Goal: Information Seeking & Learning: Find specific fact

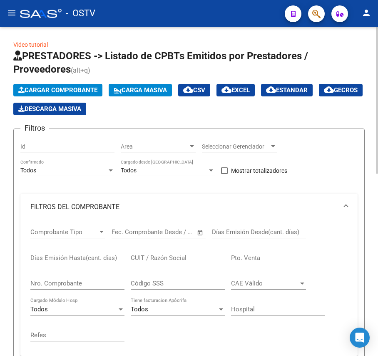
scroll to position [0, 108]
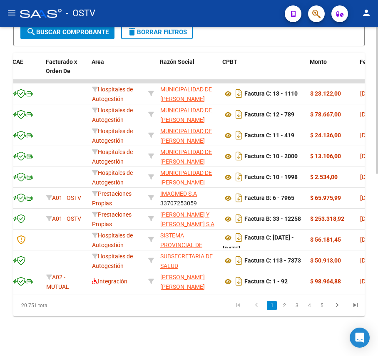
click at [86, 31] on span "search Buscar Comprobante" at bounding box center [67, 32] width 83 height 8
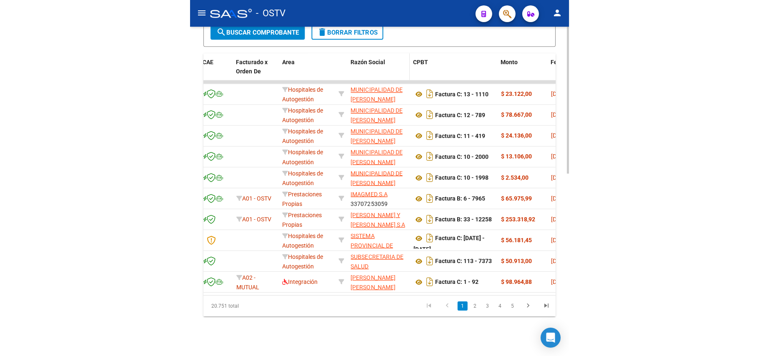
scroll to position [409, 0]
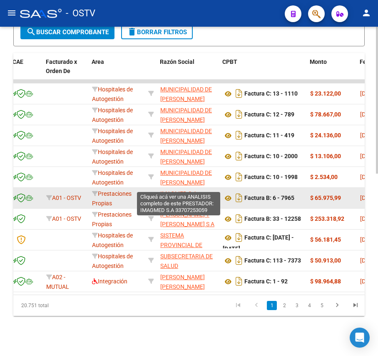
click at [187, 190] on span "IMAGMED S.A" at bounding box center [178, 193] width 37 height 7
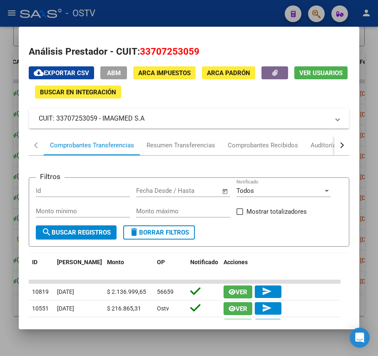
drag, startPoint x: 122, startPoint y: 119, endPoint x: 103, endPoint y: 119, distance: 18.3
click at [103, 119] on mat-panel-title "CUIT: 33707253059 - IMAGMED S.A" at bounding box center [184, 118] width 291 height 10
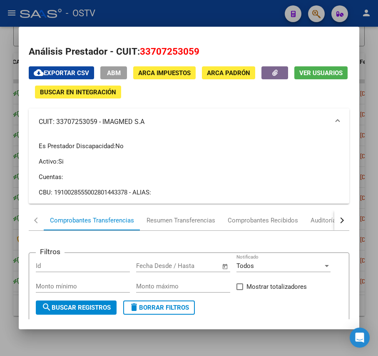
copy mat-panel-title "IMAGMED S.A"
click at [190, 22] on div at bounding box center [189, 178] width 378 height 356
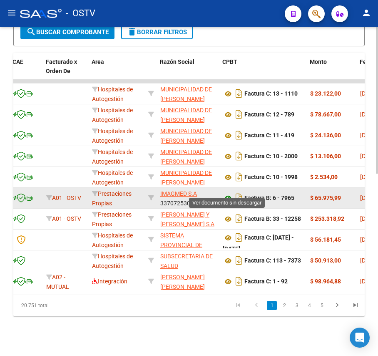
click at [232, 193] on icon at bounding box center [228, 198] width 11 height 10
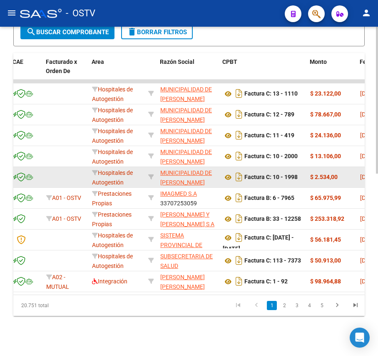
click at [182, 168] on app-link-go-to "MUNICIPALIDAD DE [PERSON_NAME]" at bounding box center [188, 177] width 56 height 19
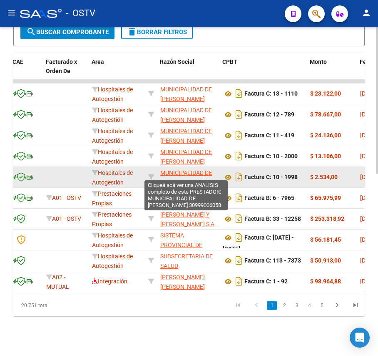
click at [189, 169] on span "MUNICIPALIDAD DE [PERSON_NAME]" at bounding box center [186, 177] width 52 height 16
type textarea "30999006058"
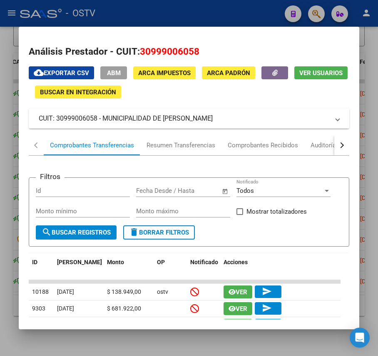
drag, startPoint x: 219, startPoint y: 114, endPoint x: 103, endPoint y: 122, distance: 115.7
click at [103, 122] on mat-panel-title "CUIT: 30999006058 - MUNICIPALIDAD DE [PERSON_NAME]" at bounding box center [184, 118] width 291 height 10
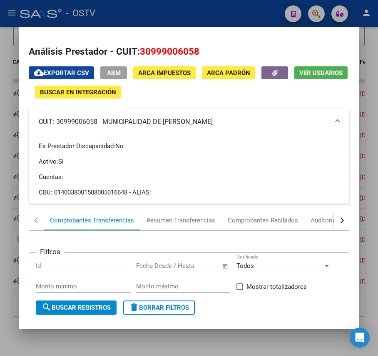
copy mat-panel-title "MUNICIPALIDAD DE [PERSON_NAME]"
click at [156, 10] on div at bounding box center [189, 178] width 378 height 356
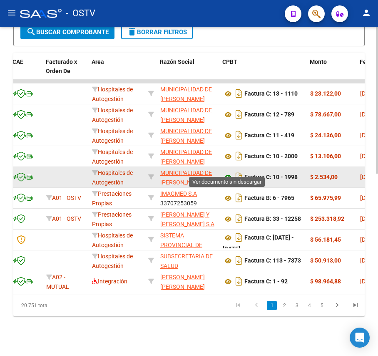
click at [229, 172] on icon at bounding box center [228, 177] width 11 height 10
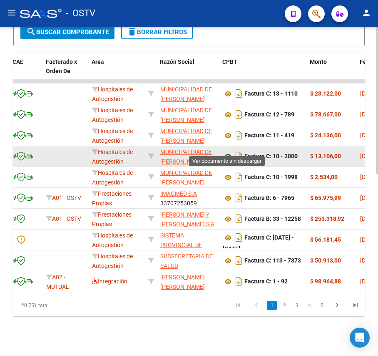
click at [226, 151] on icon at bounding box center [228, 156] width 11 height 10
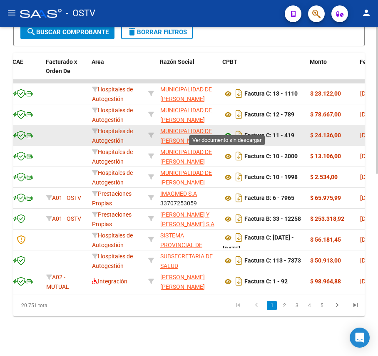
click at [225, 130] on icon at bounding box center [228, 135] width 11 height 10
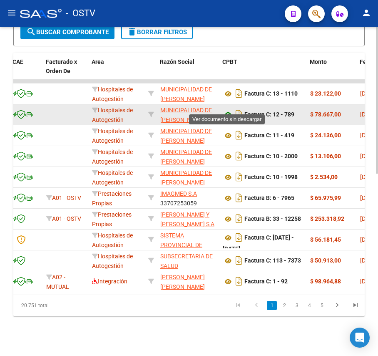
click at [230, 110] on icon at bounding box center [228, 115] width 11 height 10
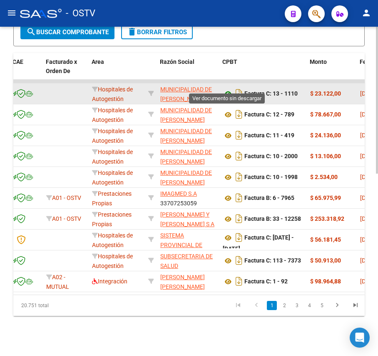
click at [225, 89] on icon at bounding box center [228, 94] width 11 height 10
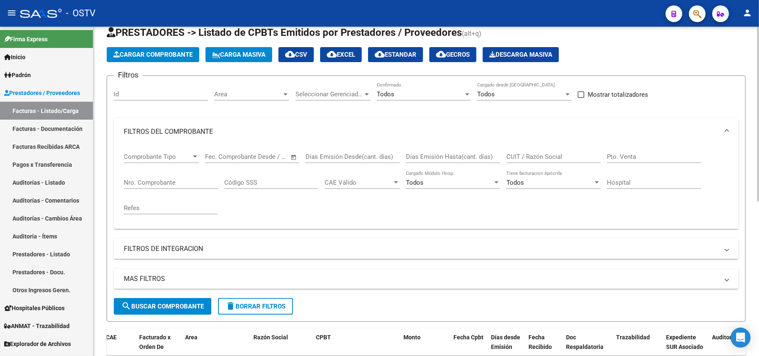
scroll to position [15, 0]
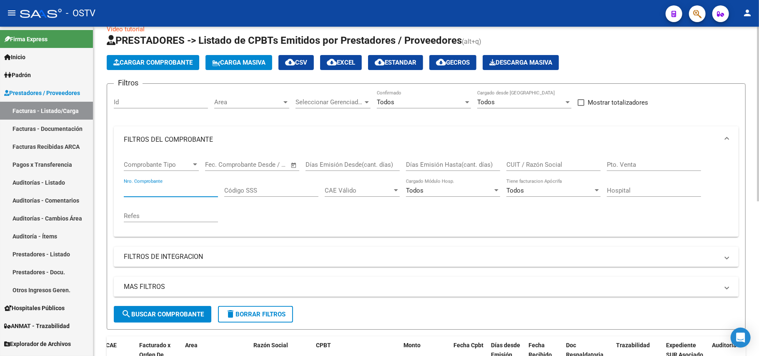
click at [153, 187] on input "Nro. Comprobante" at bounding box center [171, 191] width 94 height 8
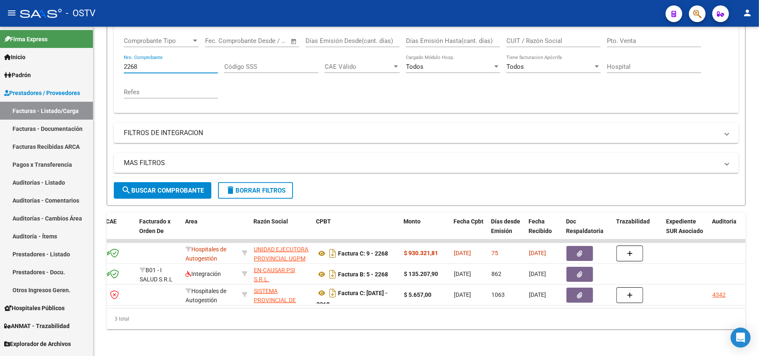
type input "2268"
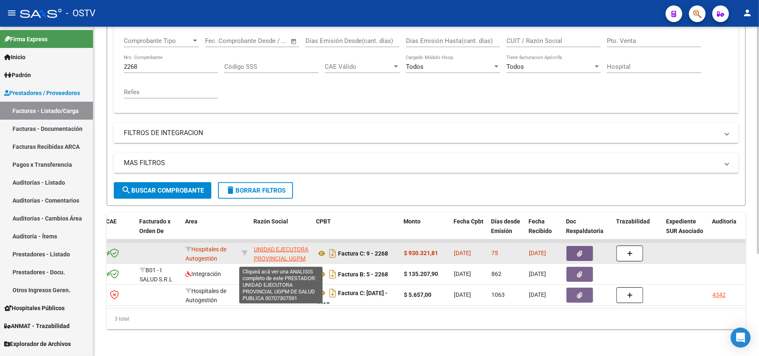
drag, startPoint x: 391, startPoint y: 245, endPoint x: 253, endPoint y: 242, distance: 137.6
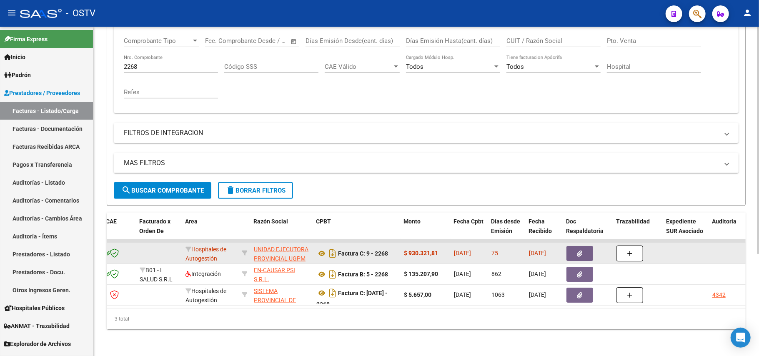
copy div "UNIDAD EJECUTORA PROVINCIAL UGPM DE SALUD PUBLICA 30707307591 Factura C: 9 - 22…"
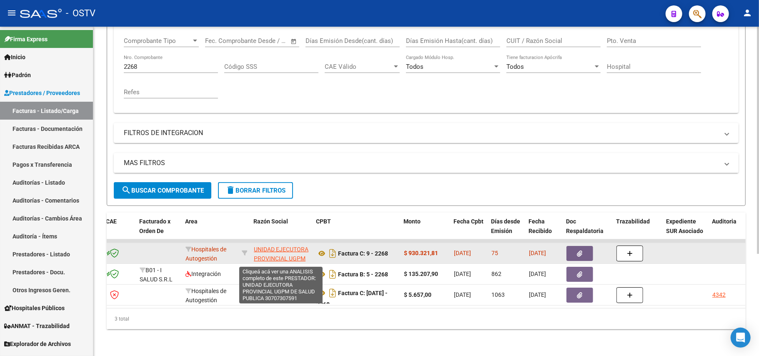
click at [307, 246] on span "UNIDAD EJECUTORA PROVINCIAL UGPM DE SALUD PUBLICA" at bounding box center [281, 259] width 55 height 26
copy div "UNIDAD EJECUTORA PROVINCIAL UGPM DE SALUD PUBLICA 30707307591 Factura C: 9 - 22…"
type textarea "30707307591"
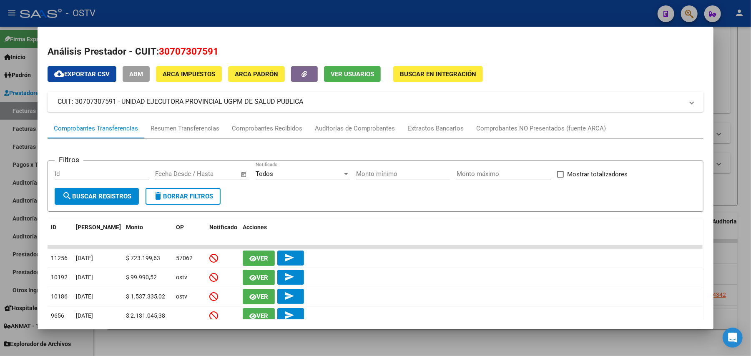
drag, startPoint x: 307, startPoint y: 102, endPoint x: 116, endPoint y: 100, distance: 190.9
click at [116, 100] on mat-panel-title "CUIT: 30707307591 - UNIDAD EJECUTORA PROVINCIAL UGPM DE SALUD PUBLICA" at bounding box center [371, 102] width 626 height 10
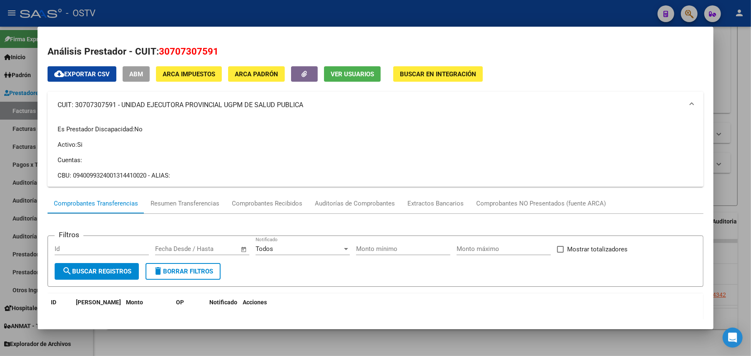
copy mat-panel-title "UNIDAD EJECUTORA PROVINCIAL UGPM DE SALUD PUBLICA"
drag, startPoint x: 220, startPoint y: 44, endPoint x: 157, endPoint y: 52, distance: 64.3
click at [155, 50] on h2 "Análisis Prestador - CUIT: 30707307591" at bounding box center [376, 52] width 656 height 14
copy span "30707307591"
click at [0, 212] on div at bounding box center [375, 178] width 751 height 356
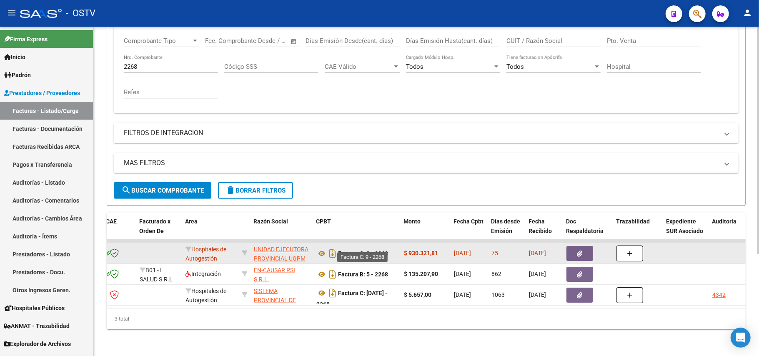
drag, startPoint x: 391, startPoint y: 246, endPoint x: 338, endPoint y: 246, distance: 52.1
click at [338, 247] on div "Factura C: 9 - 2268" at bounding box center [356, 253] width 81 height 13
copy strong "Factura C: 9 - 2268"
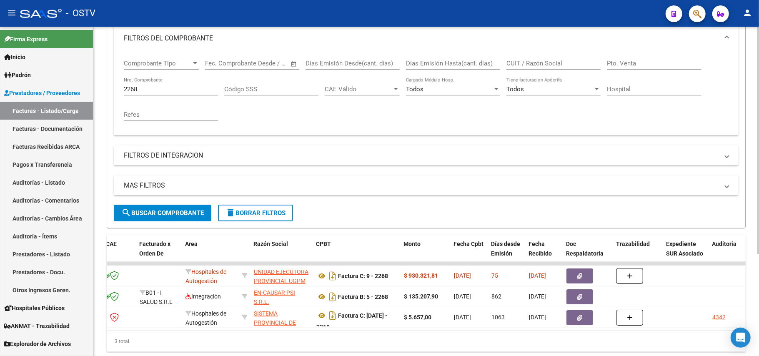
scroll to position [92, 0]
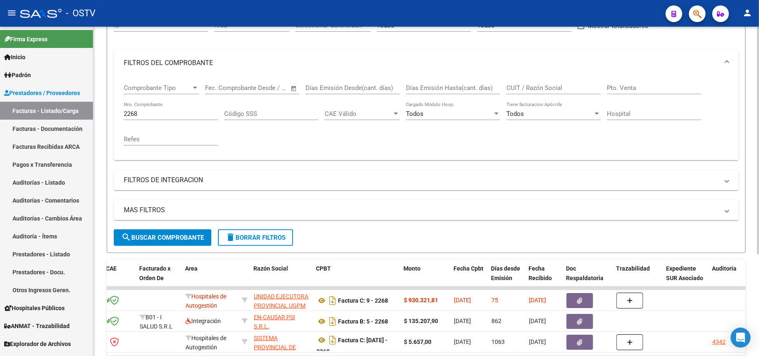
click at [182, 114] on input "2268" at bounding box center [171, 114] width 94 height 8
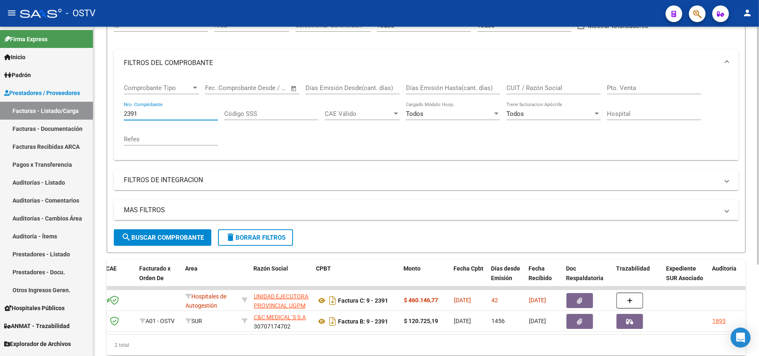
type input "2391"
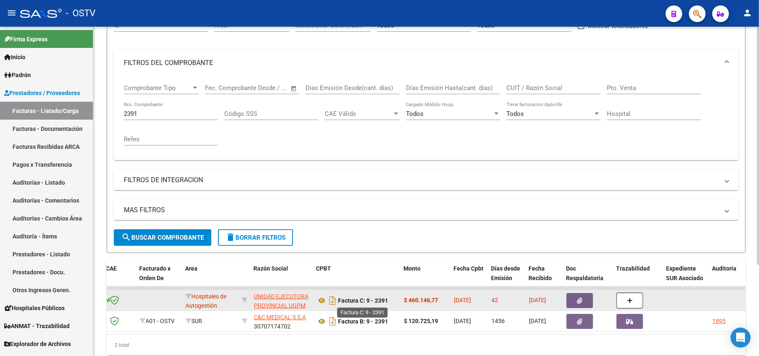
drag, startPoint x: 392, startPoint y: 299, endPoint x: 338, endPoint y: 304, distance: 54.4
click at [338, 304] on div "Factura C: 9 - 2391" at bounding box center [356, 300] width 81 height 13
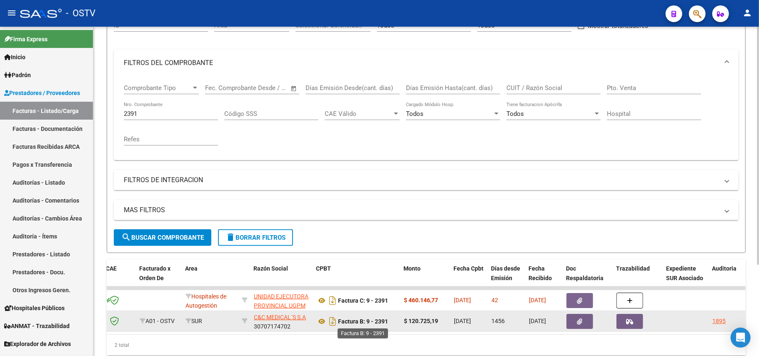
copy strong "Factura C: 9 - 2391"
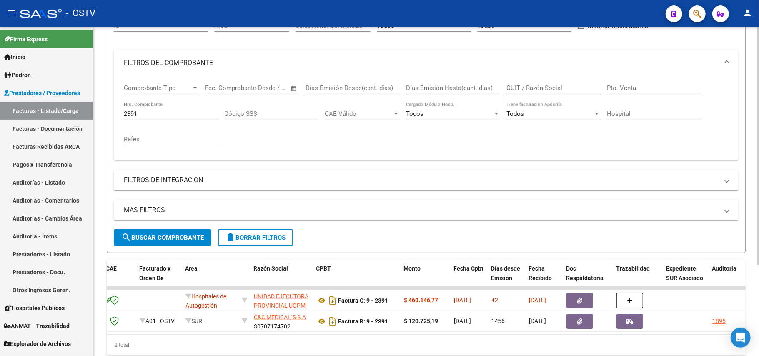
drag, startPoint x: 157, startPoint y: 118, endPoint x: 148, endPoint y: 112, distance: 11.1
click at [150, 114] on div "2391 Nro. Comprobante" at bounding box center [171, 111] width 94 height 18
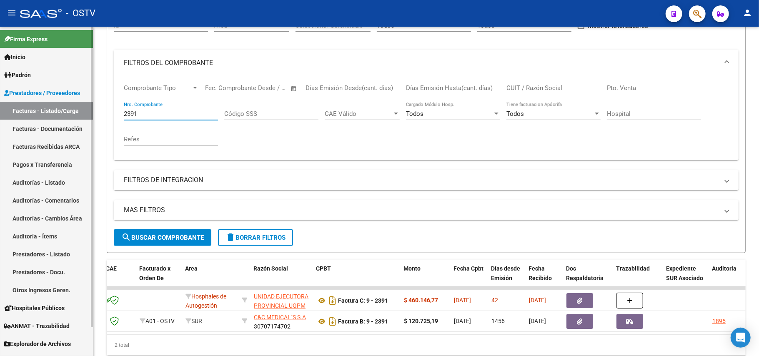
drag, startPoint x: 147, startPoint y: 112, endPoint x: 2, endPoint y: 67, distance: 152.2
click at [0, 97] on mat-sidenav-container "Firma Express Inicio Instructivos Contacto OS Padrón Afiliados Empadronados Mov…" at bounding box center [379, 191] width 759 height 329
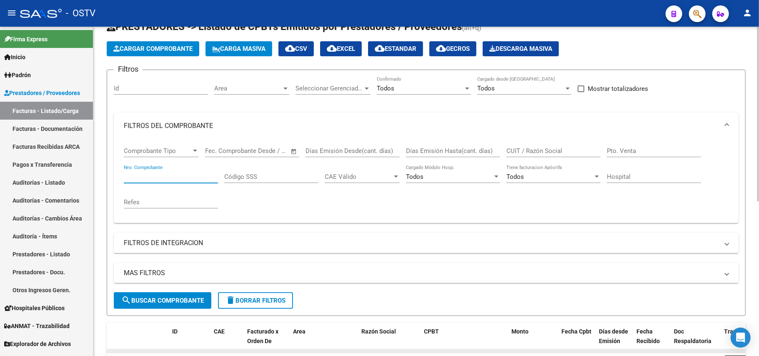
scroll to position [0, 0]
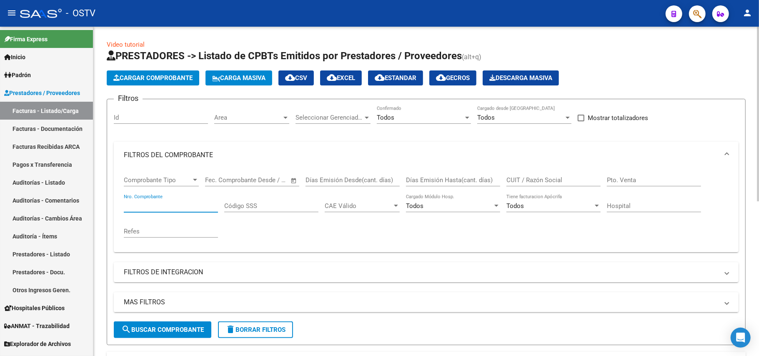
click at [147, 331] on span "search Buscar Comprobante" at bounding box center [162, 330] width 83 height 8
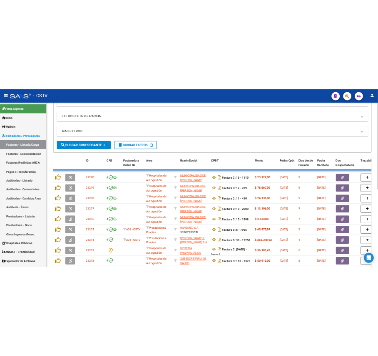
scroll to position [222, 0]
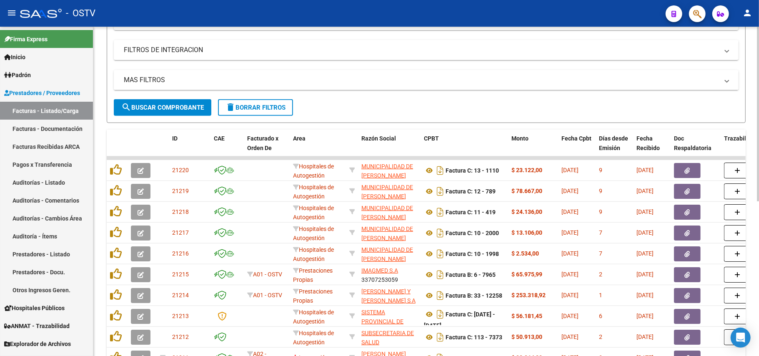
click at [172, 109] on span "search Buscar Comprobante" at bounding box center [162, 108] width 83 height 8
click at [198, 96] on div "MAS FILTROS Todos Con Doc. Respaldatoria Todos Con Trazabilidad Todos Asociado …" at bounding box center [426, 84] width 625 height 29
click at [198, 104] on span "search Buscar Comprobante" at bounding box center [162, 108] width 83 height 8
click at [187, 108] on span "search Buscar Comprobante" at bounding box center [162, 108] width 83 height 8
click at [150, 115] on button "search Buscar Comprobante" at bounding box center [163, 107] width 98 height 17
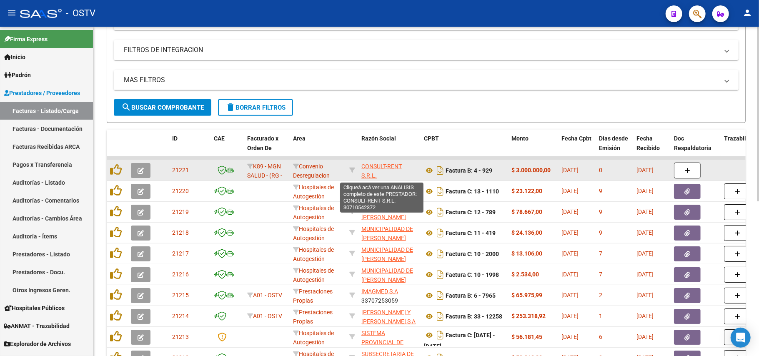
click at [369, 167] on span "CONSULT-RENT S.R.L." at bounding box center [381, 171] width 40 height 16
type textarea "30710542372"
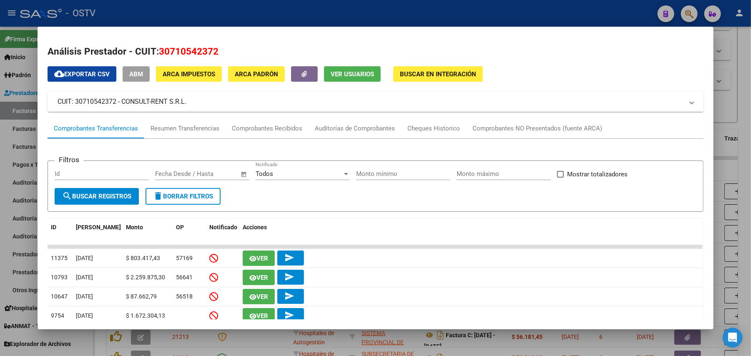
drag, startPoint x: 188, startPoint y: 109, endPoint x: 117, endPoint y: 100, distance: 71.0
click at [117, 100] on mat-expansion-panel-header "CUIT: 30710542372 - CONSULT-RENT S.R.L." at bounding box center [376, 102] width 656 height 20
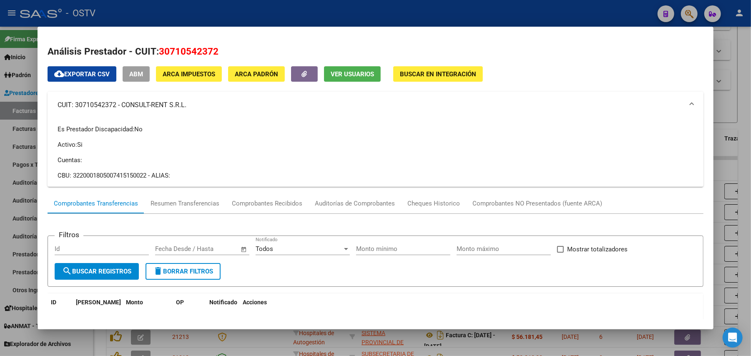
copy mat-panel-title "CONSULT-RENT S.R.L."
click at [263, 3] on div at bounding box center [375, 178] width 751 height 356
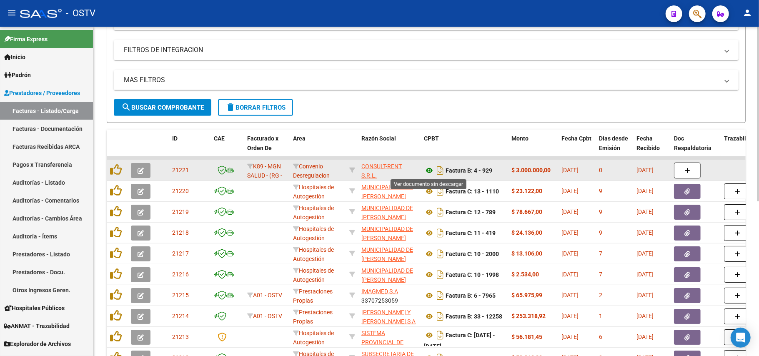
click at [378, 173] on icon at bounding box center [429, 170] width 11 height 10
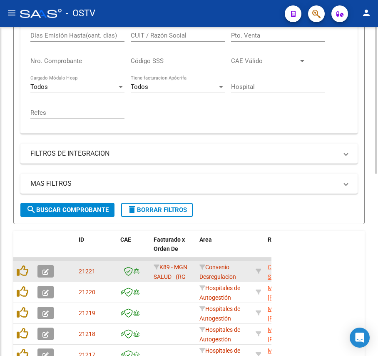
scroll to position [274, 0]
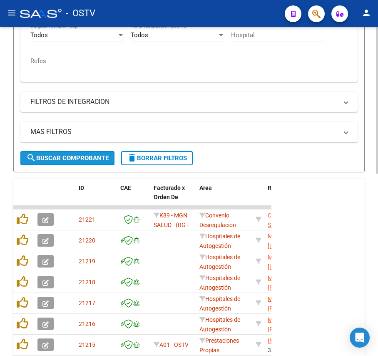
click at [74, 156] on span "search Buscar Comprobante" at bounding box center [67, 158] width 83 height 8
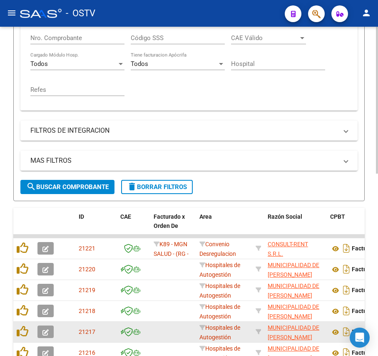
scroll to position [333, 0]
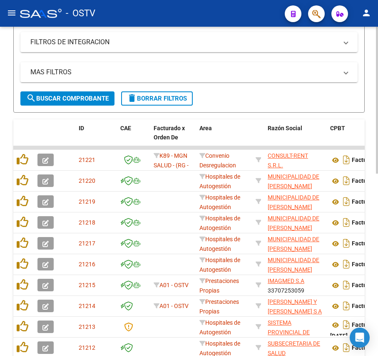
click at [76, 103] on button "search Buscar Comprobante" at bounding box center [67, 98] width 94 height 14
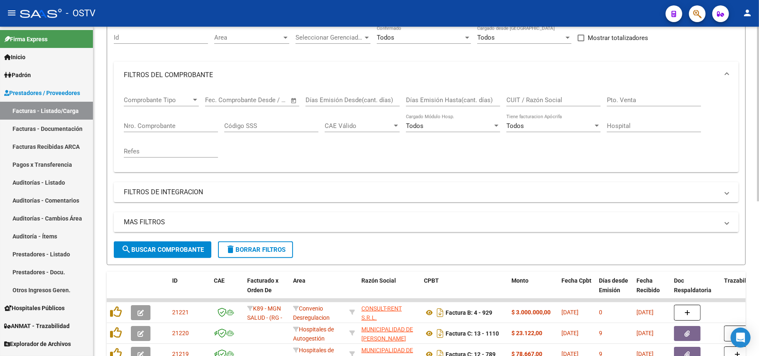
scroll to position [55, 0]
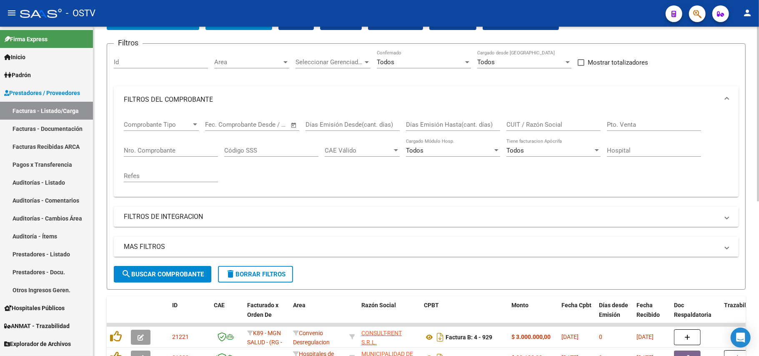
click at [259, 97] on mat-panel-title "FILTROS DEL COMPROBANTE" at bounding box center [421, 99] width 595 height 9
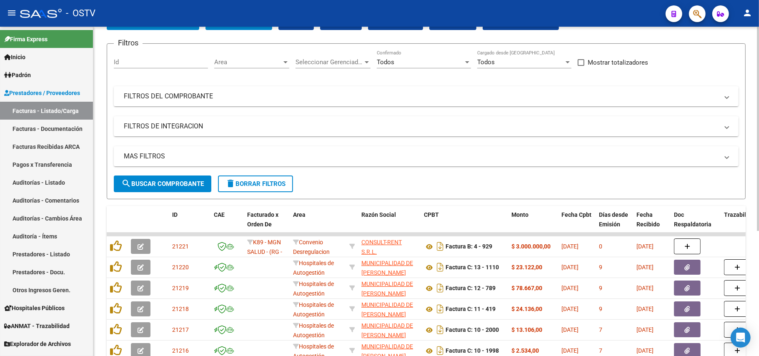
click at [167, 173] on div "MAS FILTROS Todos Con Doc. Respaldatoria Todos Con Trazabilidad Todos Asociado …" at bounding box center [426, 160] width 625 height 29
click at [167, 177] on button "search Buscar Comprobante" at bounding box center [163, 183] width 98 height 17
